Goal: Transaction & Acquisition: Obtain resource

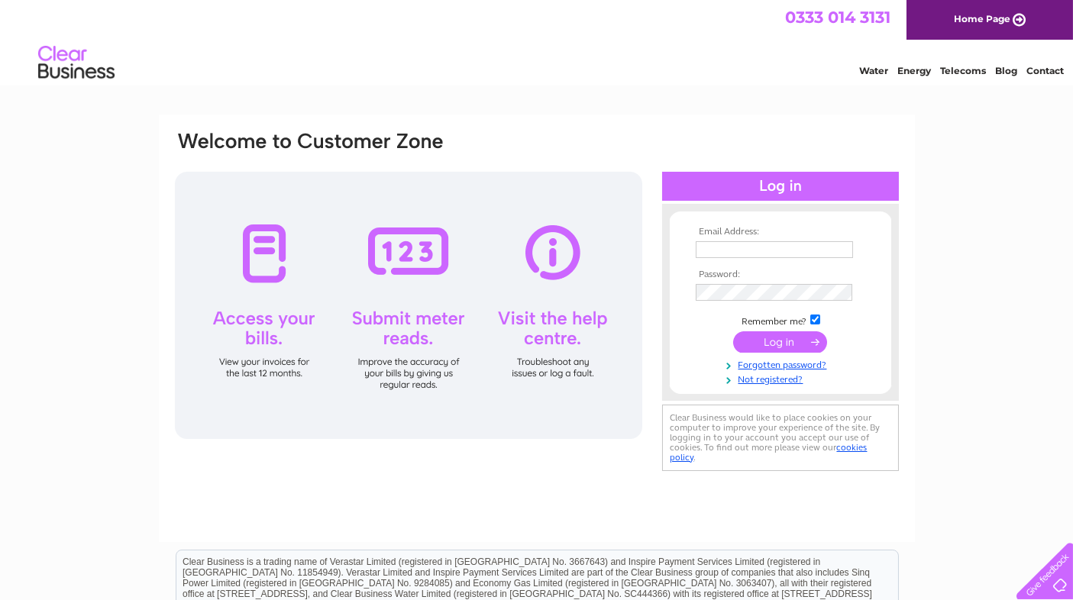
type input "info@kvnhairandbeauty.com"
click at [802, 340] on input "submit" at bounding box center [780, 341] width 94 height 21
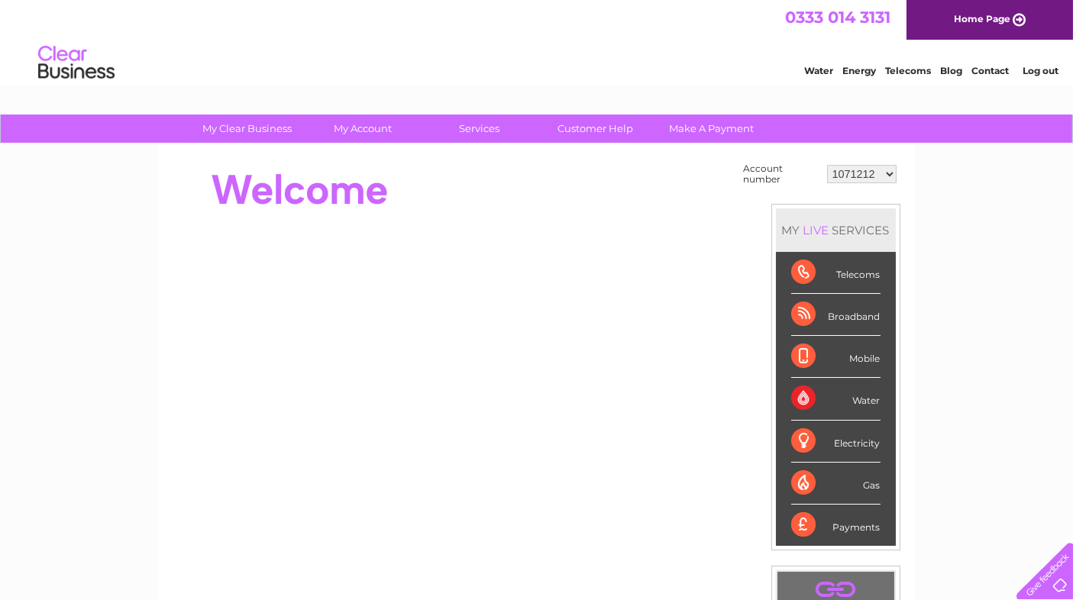
click at [883, 172] on select "1071212 30285650" at bounding box center [861, 174] width 69 height 18
select select "30285650"
click at [828, 165] on select "1071212 30285650" at bounding box center [861, 174] width 69 height 18
click at [379, 133] on link "My Account" at bounding box center [363, 129] width 126 height 28
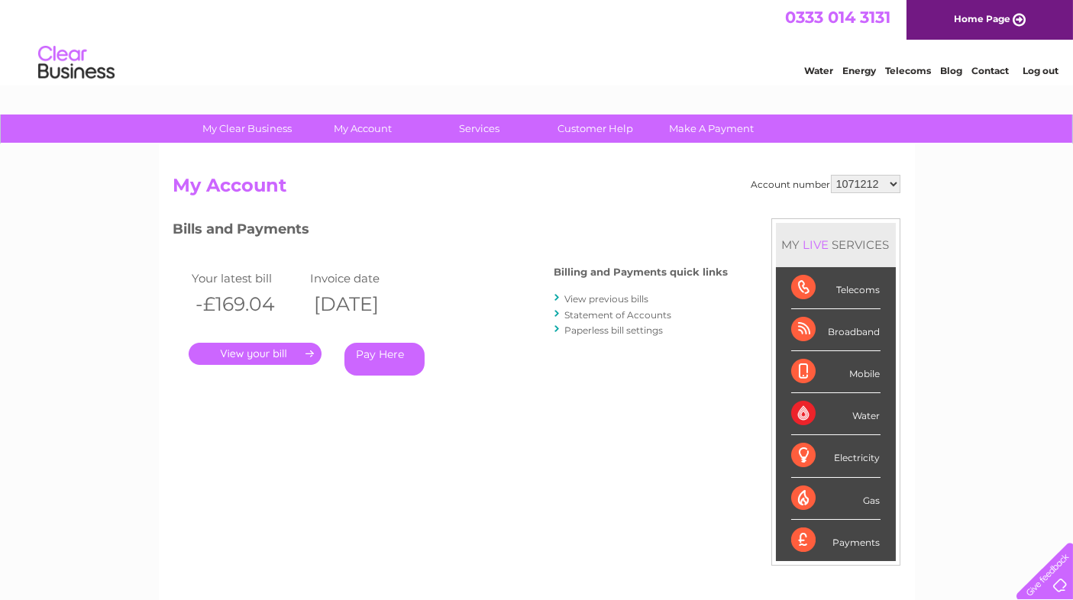
click at [864, 192] on select "1071212 30285650" at bounding box center [865, 184] width 69 height 18
select select "30285650"
click at [831, 175] on select "1071212 30285650" at bounding box center [865, 184] width 69 height 18
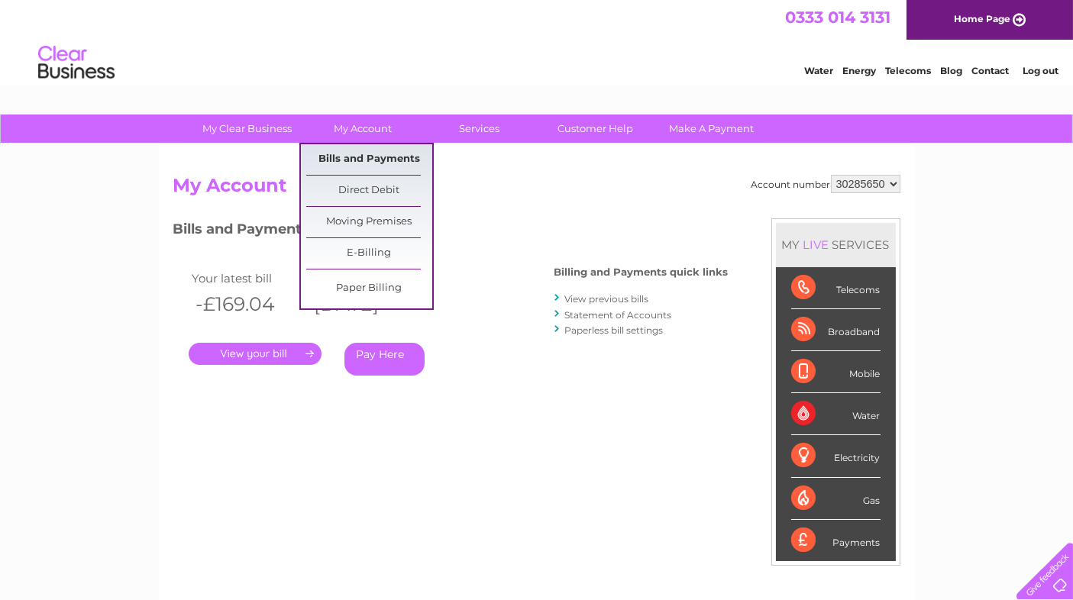
click at [373, 162] on link "Bills and Payments" at bounding box center [369, 159] width 126 height 31
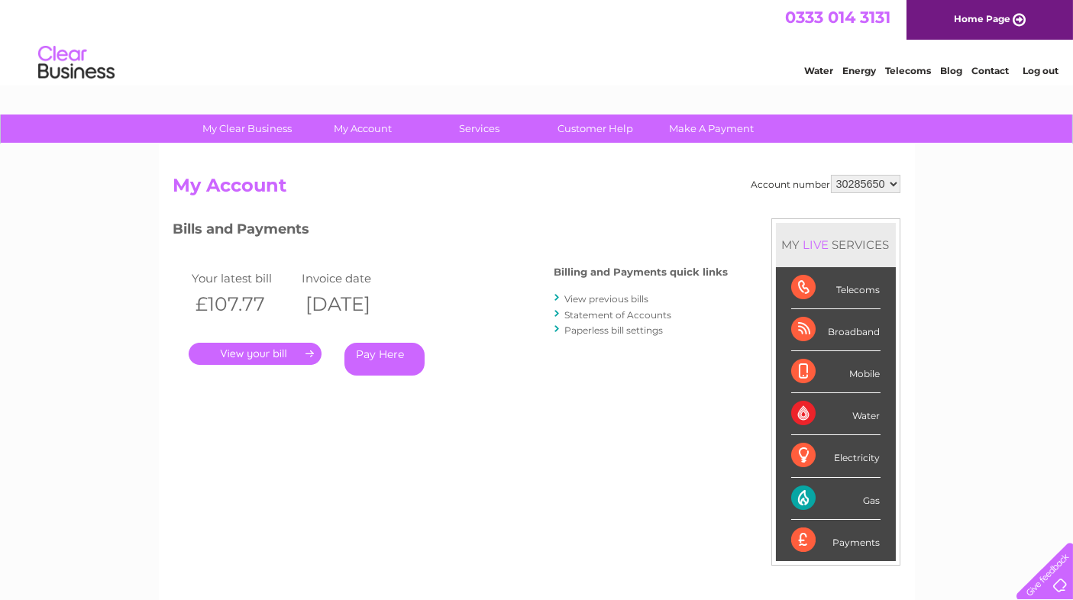
click at [255, 358] on link "." at bounding box center [255, 354] width 133 height 22
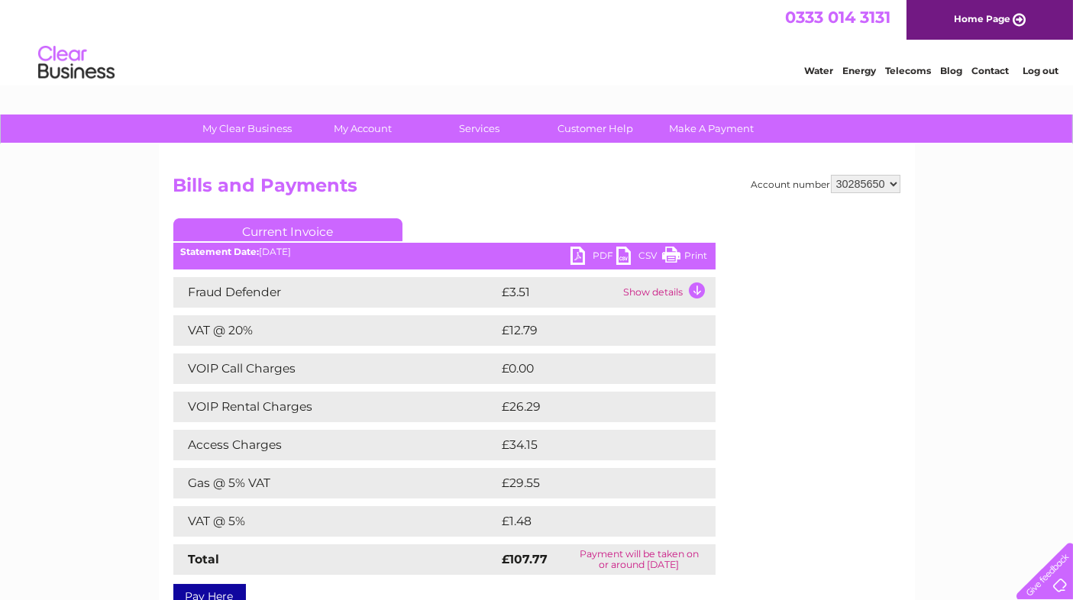
scroll to position [76, 0]
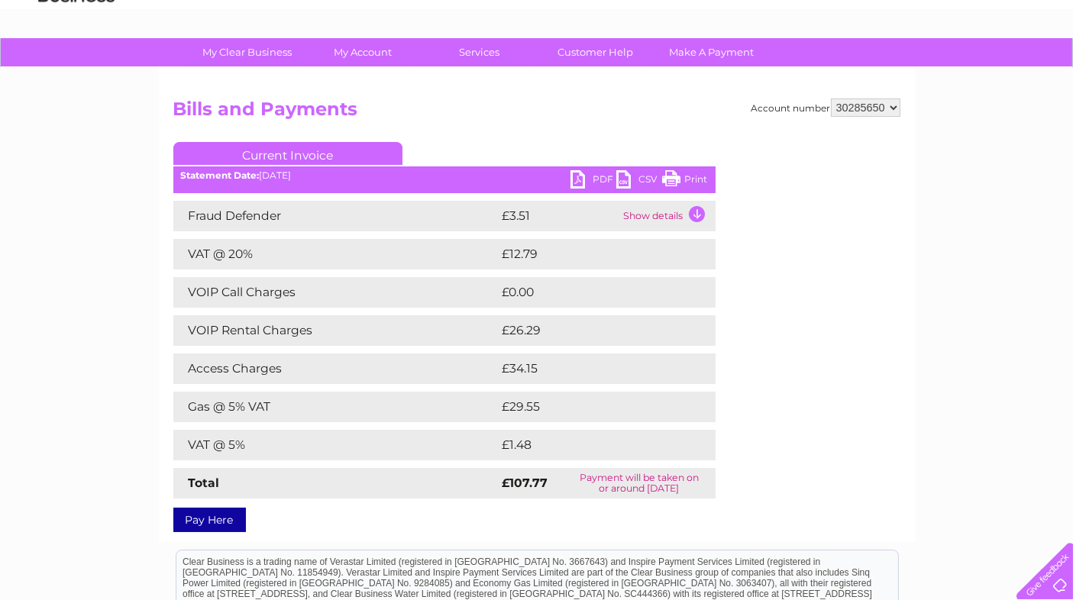
click at [588, 179] on link "PDF" at bounding box center [593, 181] width 46 height 22
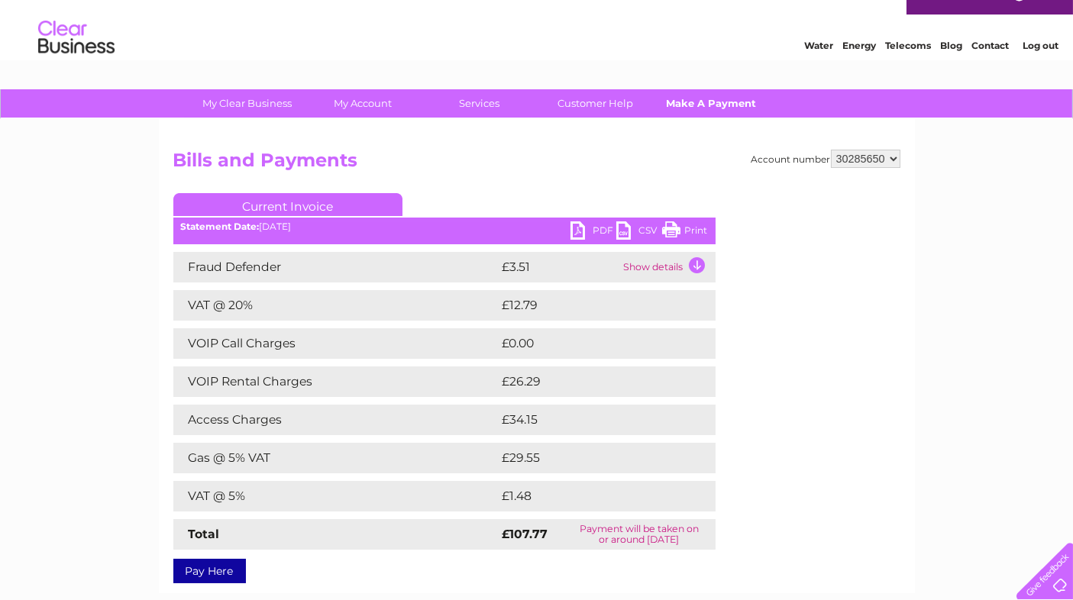
scroll to position [0, 0]
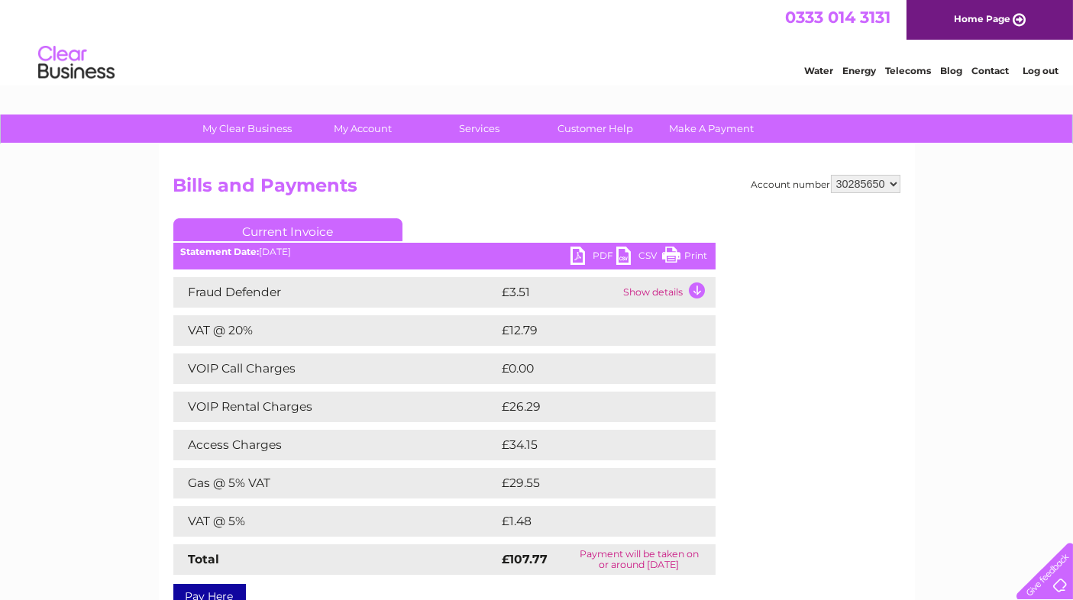
click at [1045, 67] on link "Log out" at bounding box center [1040, 70] width 36 height 11
